Goal: Information Seeking & Learning: Learn about a topic

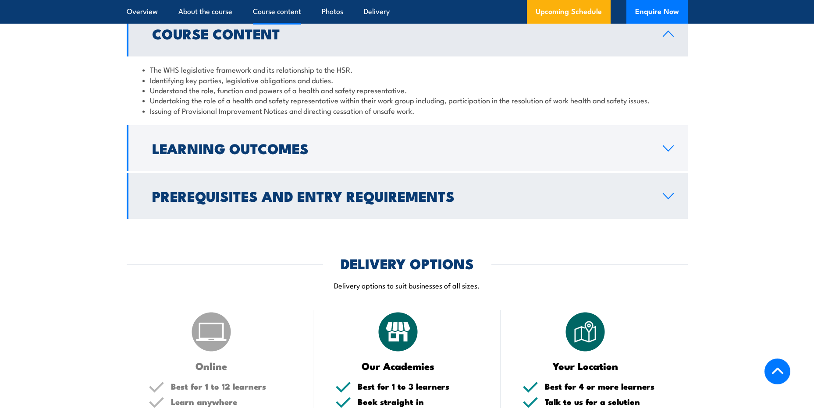
scroll to position [964, 0]
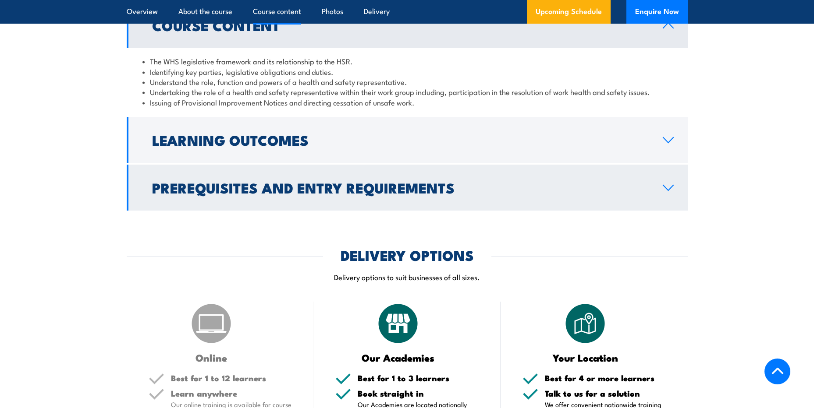
click at [292, 194] on h2 "Prerequisites and Entry Requirements" at bounding box center [400, 187] width 497 height 12
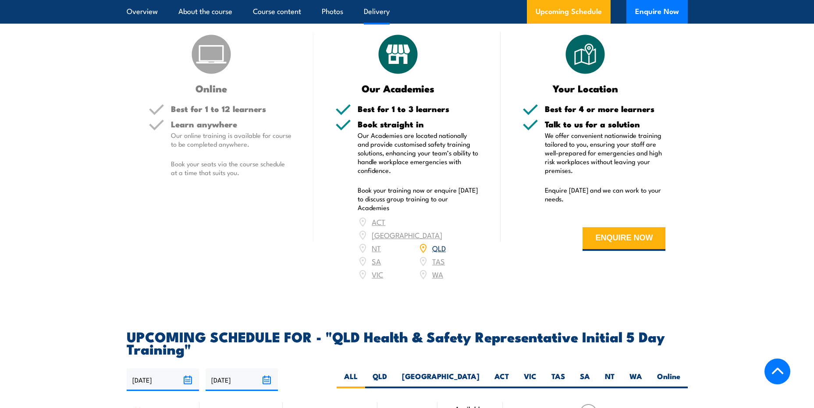
scroll to position [1709, 0]
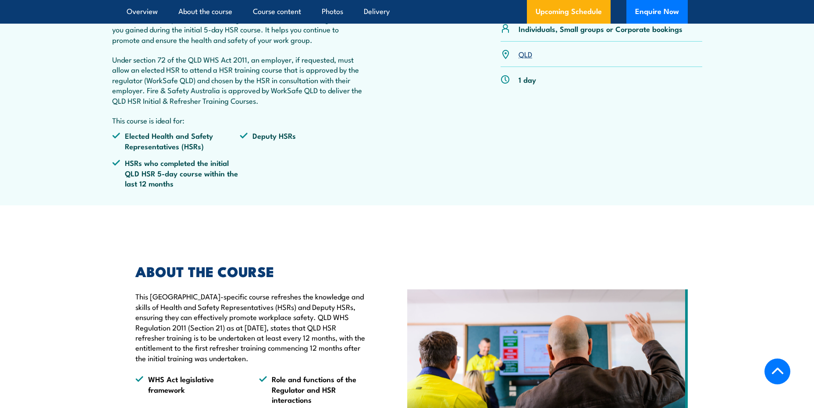
scroll to position [351, 0]
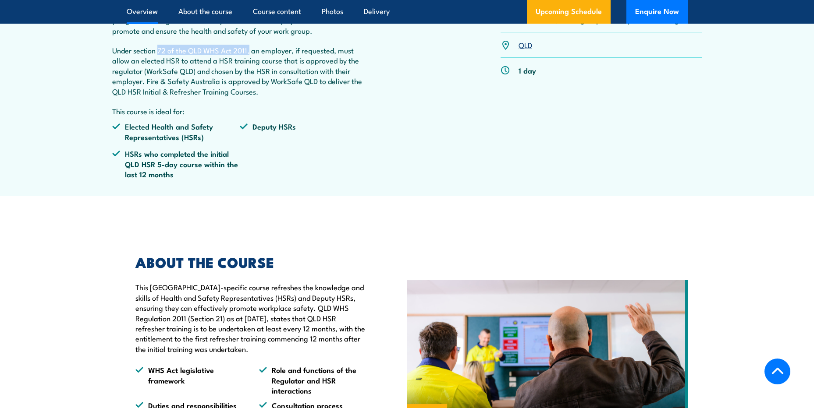
drag, startPoint x: 250, startPoint y: 71, endPoint x: 158, endPoint y: 70, distance: 92.5
click at [158, 70] on p "Under section 72 of the QLD WHS Act 2011, an employer, if requested, must allow…" at bounding box center [240, 70] width 256 height 51
copy p "72 of the QLD WHS Act 2011,"
